Goal: Task Accomplishment & Management: Use online tool/utility

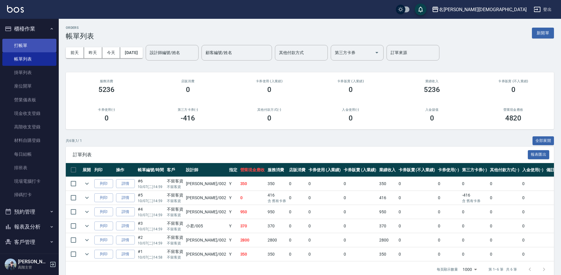
click at [26, 48] on link "打帳單" at bounding box center [29, 46] width 54 height 14
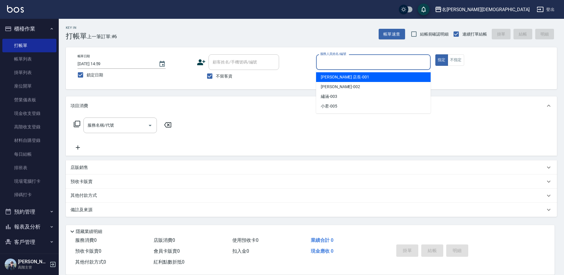
click at [322, 59] on input "服務人員姓名/編號" at bounding box center [373, 62] width 109 height 10
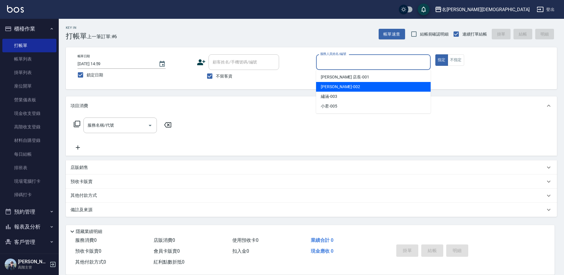
click at [339, 88] on div "香香 -002" at bounding box center [373, 87] width 115 height 10
type input "香香-002"
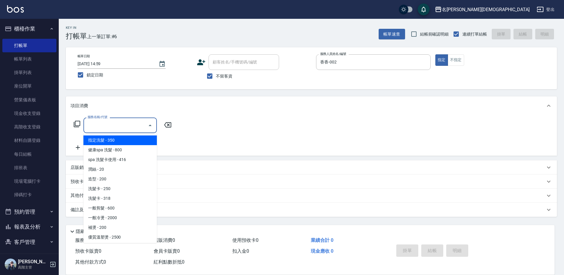
click at [103, 125] on input "服務名稱/代號" at bounding box center [115, 125] width 59 height 10
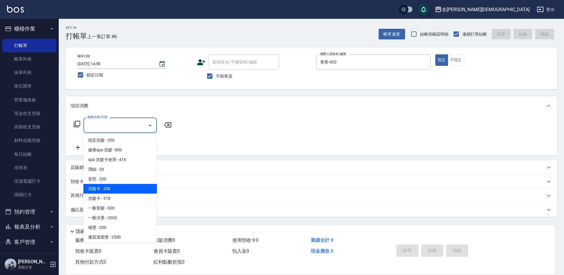
click at [125, 188] on span "洗髮卡 - 250" at bounding box center [119, 189] width 73 height 10
type input "洗髮卡(105)"
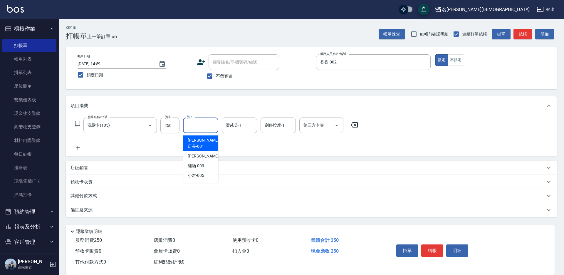
click at [195, 123] on input "洗-1" at bounding box center [201, 125] width 30 height 10
click at [193, 163] on span "繡涵 -003" at bounding box center [196, 166] width 16 height 6
type input "繡涵-003"
click at [335, 127] on icon "Open" at bounding box center [336, 125] width 7 height 7
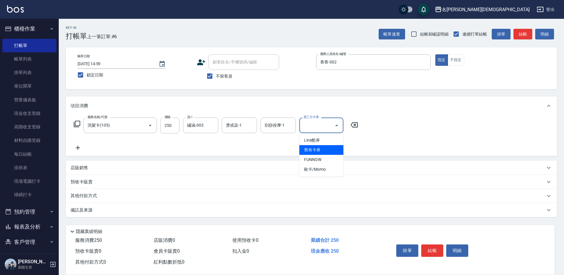
click at [319, 149] on span "舊有卡券" at bounding box center [321, 150] width 44 height 10
type input "舊有卡券"
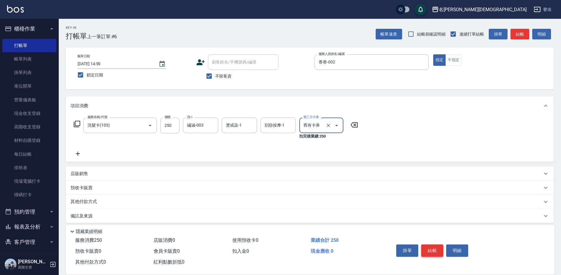
click at [439, 245] on button "結帳" at bounding box center [432, 250] width 22 height 12
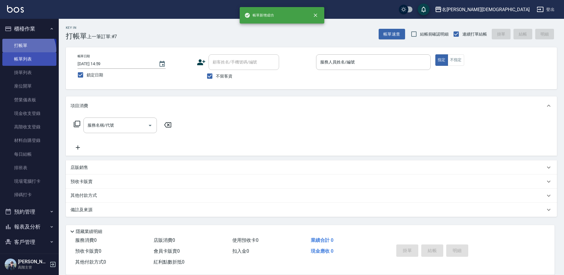
drag, startPoint x: 22, startPoint y: 51, endPoint x: 22, endPoint y: 60, distance: 8.5
click at [22, 52] on ul "打帳單 帳單列表 掛單列表 座位開單 營業儀表板 現金收支登錄 高階收支登錄 材料自購登錄 每日結帳 排班表 現場電腦打卡 掃碼打卡" at bounding box center [29, 120] width 54 height 168
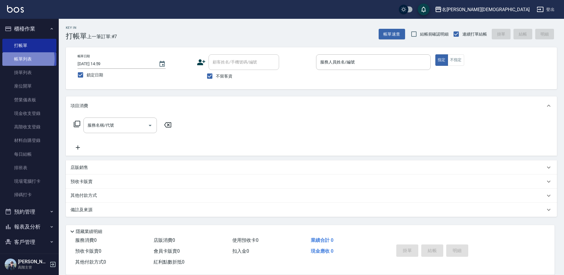
click at [22, 59] on link "帳單列表" at bounding box center [29, 59] width 54 height 14
